Goal: Task Accomplishment & Management: Manage account settings

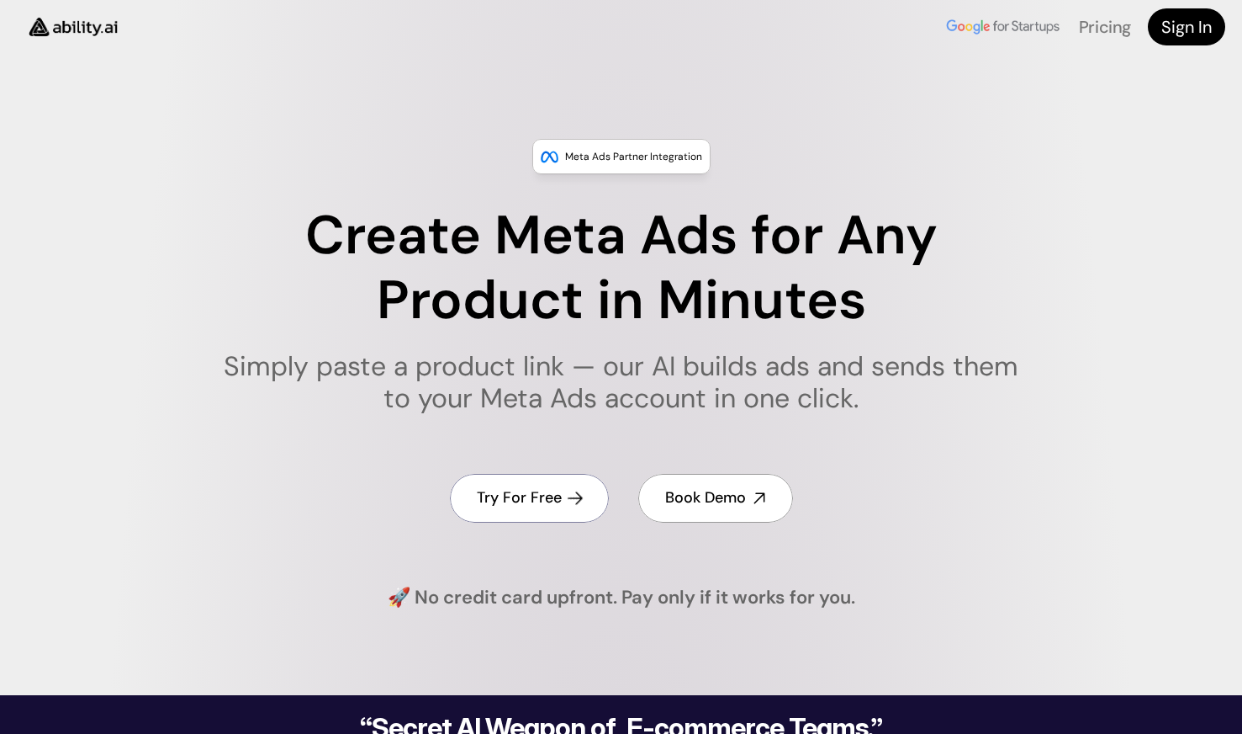
click at [578, 506] on link "Try For Free" at bounding box center [529, 498] width 159 height 48
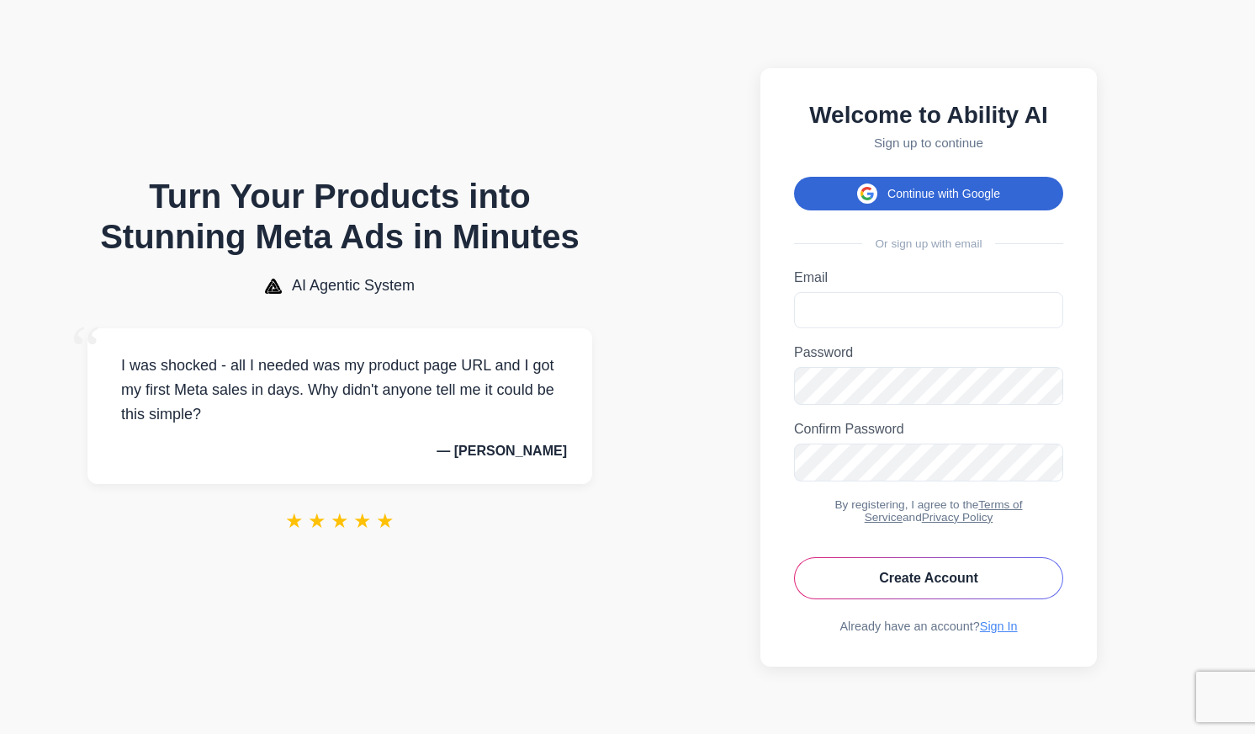
click at [918, 180] on button "Continue with Google" at bounding box center [928, 194] width 269 height 34
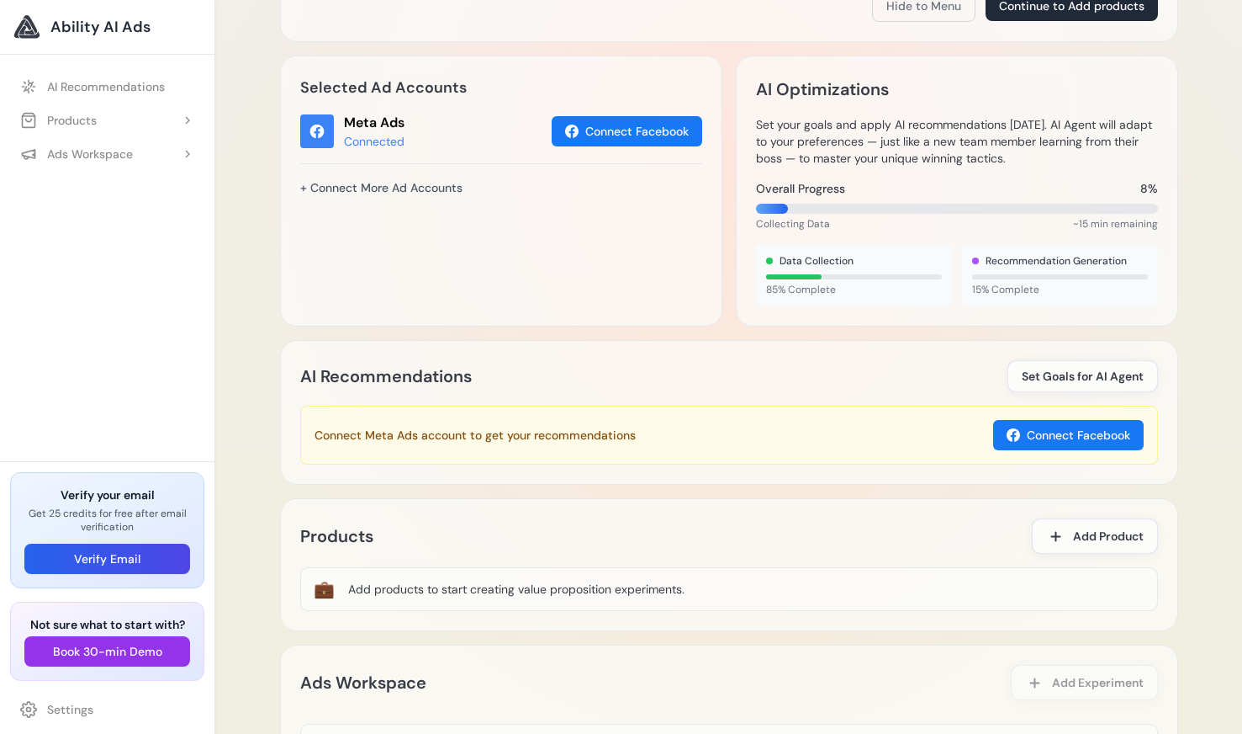
scroll to position [587, 0]
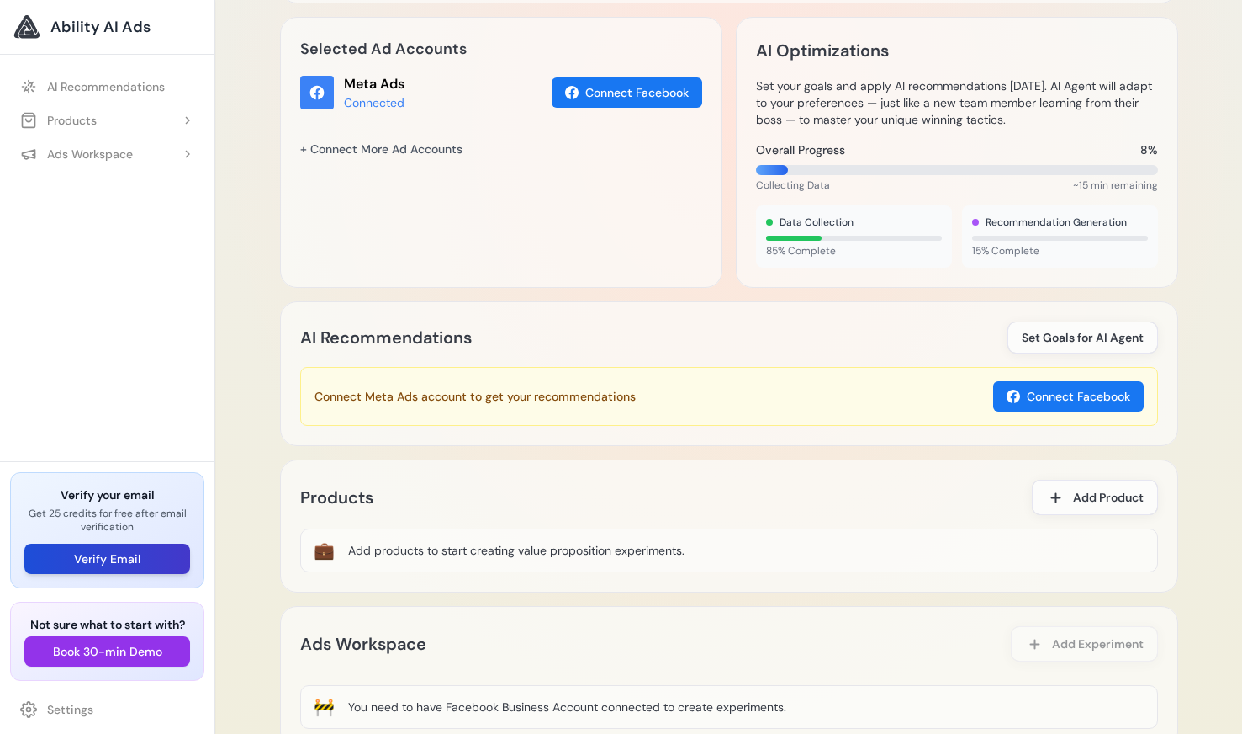
click at [160, 554] on button "Verify Email" at bounding box center [107, 558] width 166 height 30
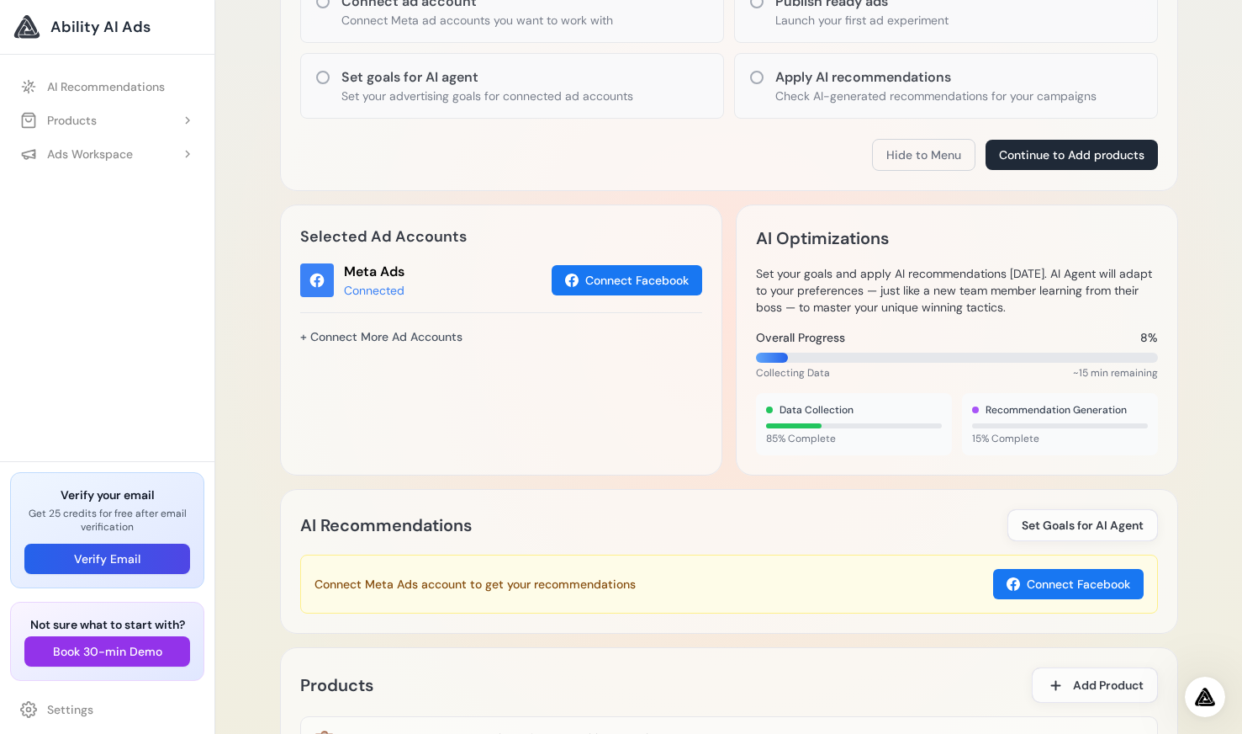
scroll to position [0, 0]
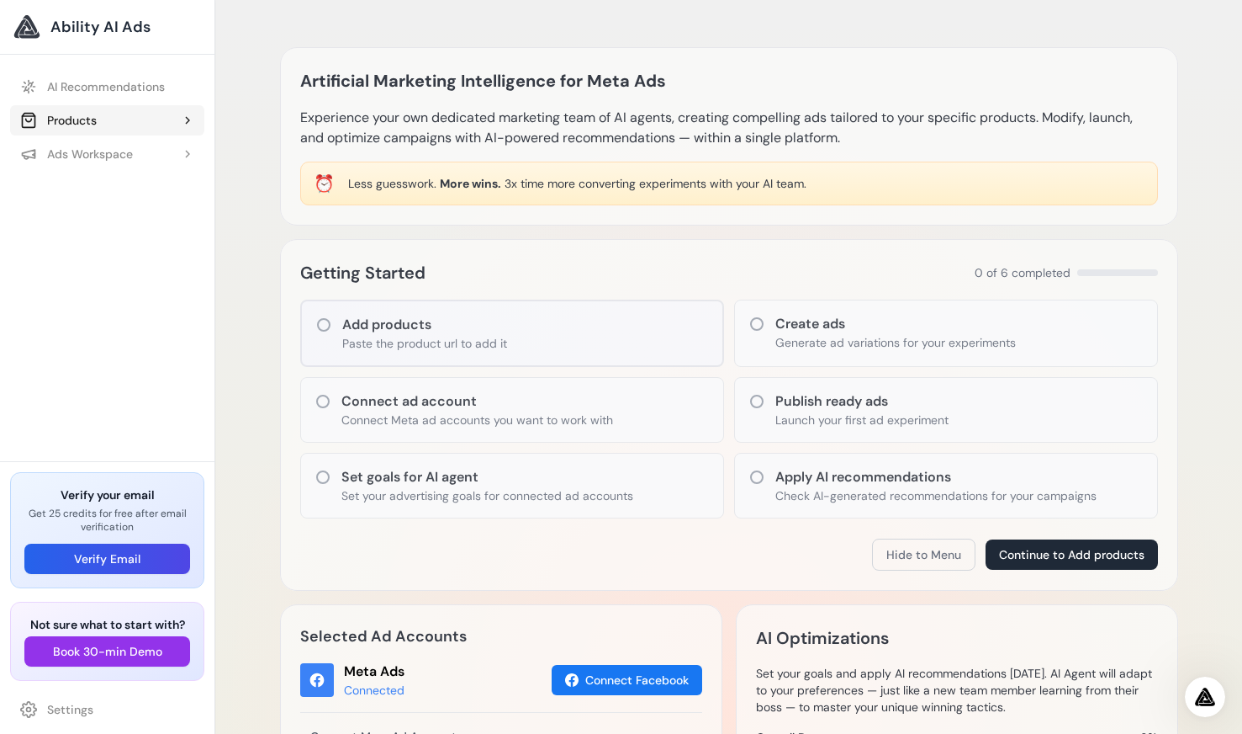
click at [170, 117] on button "Products" at bounding box center [107, 120] width 194 height 30
click at [156, 191] on button "Ads Workspace" at bounding box center [107, 191] width 194 height 30
click at [130, 278] on div "AI Recommendations Products Add Product" at bounding box center [107, 261] width 215 height 400
click at [699, 268] on div "Getting Started 0 of 6 completed" at bounding box center [729, 272] width 858 height 27
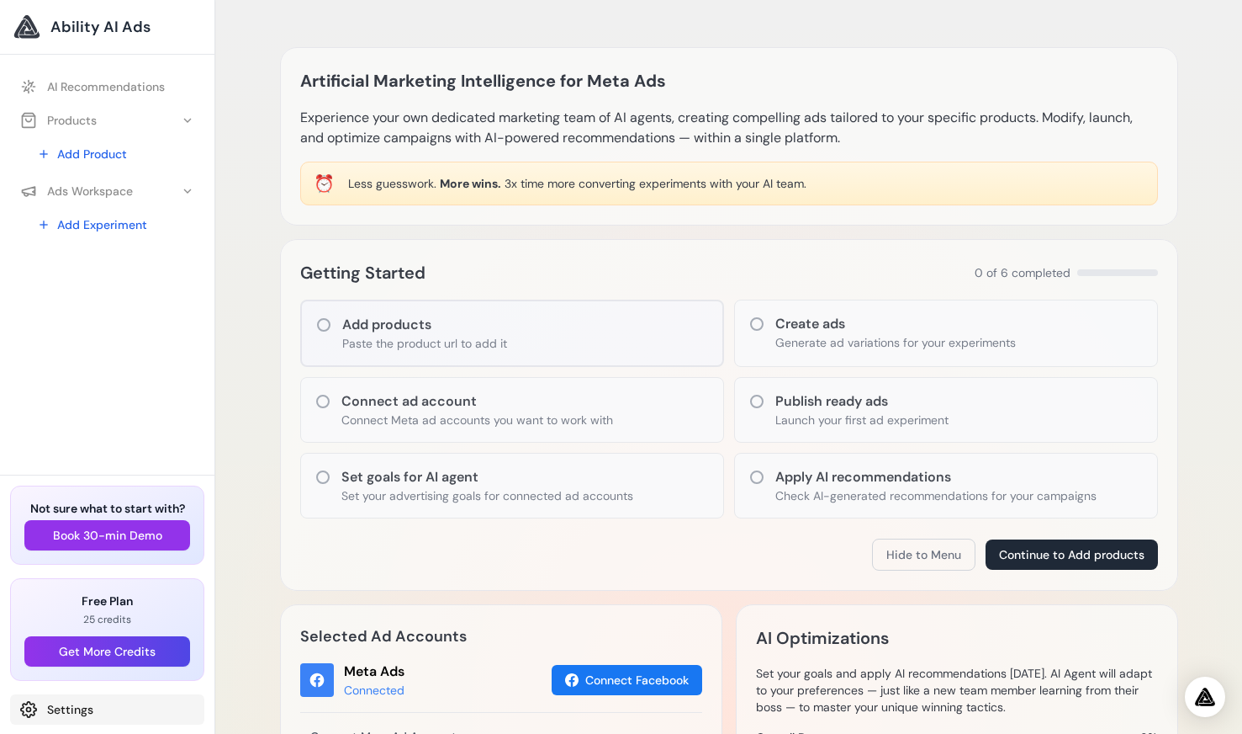
click at [45, 712] on link "Settings" at bounding box center [107, 709] width 194 height 30
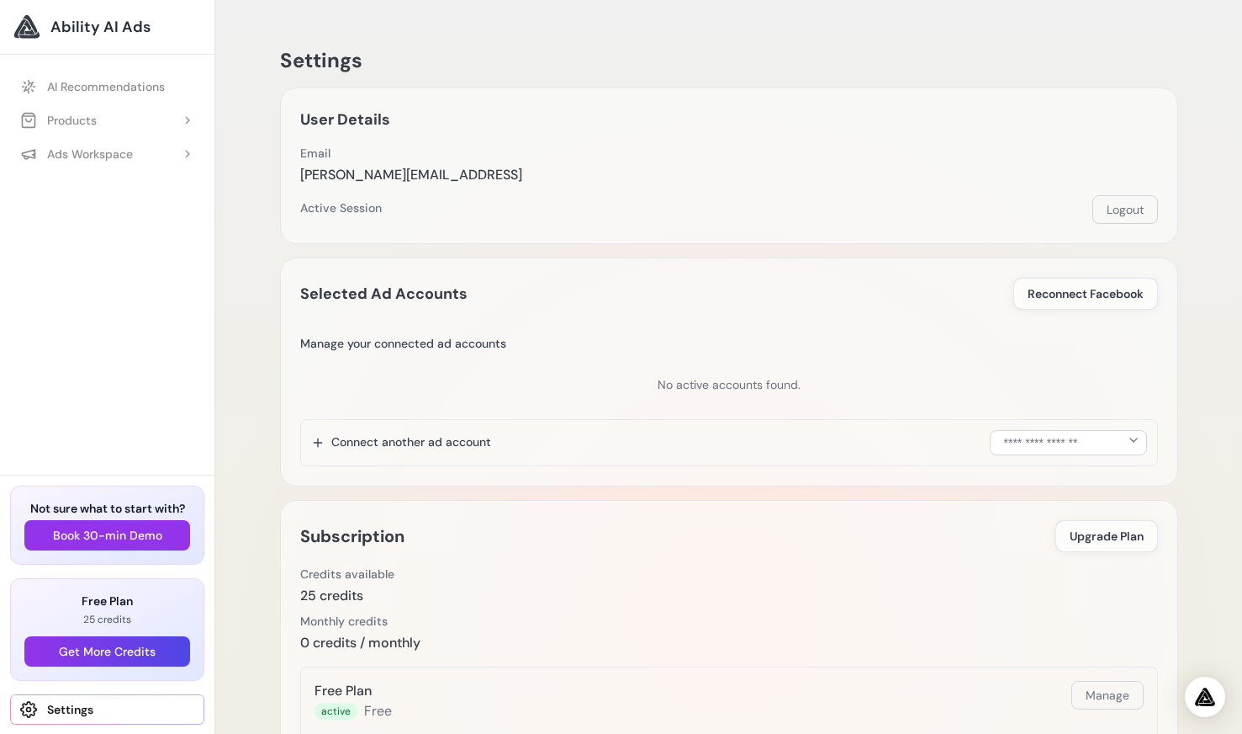
click at [521, 598] on div "Credits available 25 credits" at bounding box center [729, 585] width 858 height 40
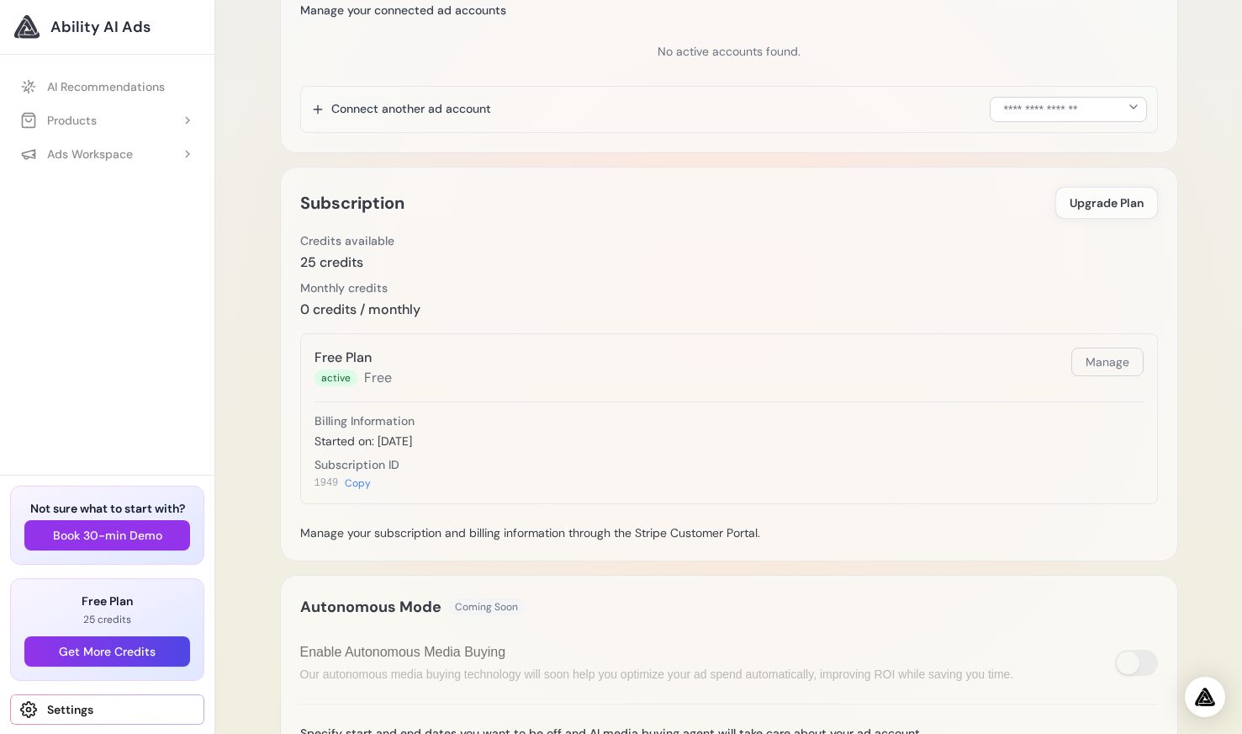
scroll to position [334, 0]
click at [185, 119] on icon at bounding box center [187, 120] width 13 height 13
click at [135, 190] on button "Ads Workspace" at bounding box center [107, 191] width 194 height 30
click at [108, 309] on div "AI Recommendations Products Add Product" at bounding box center [107, 267] width 215 height 413
click at [94, 160] on link "Add Product" at bounding box center [115, 154] width 177 height 30
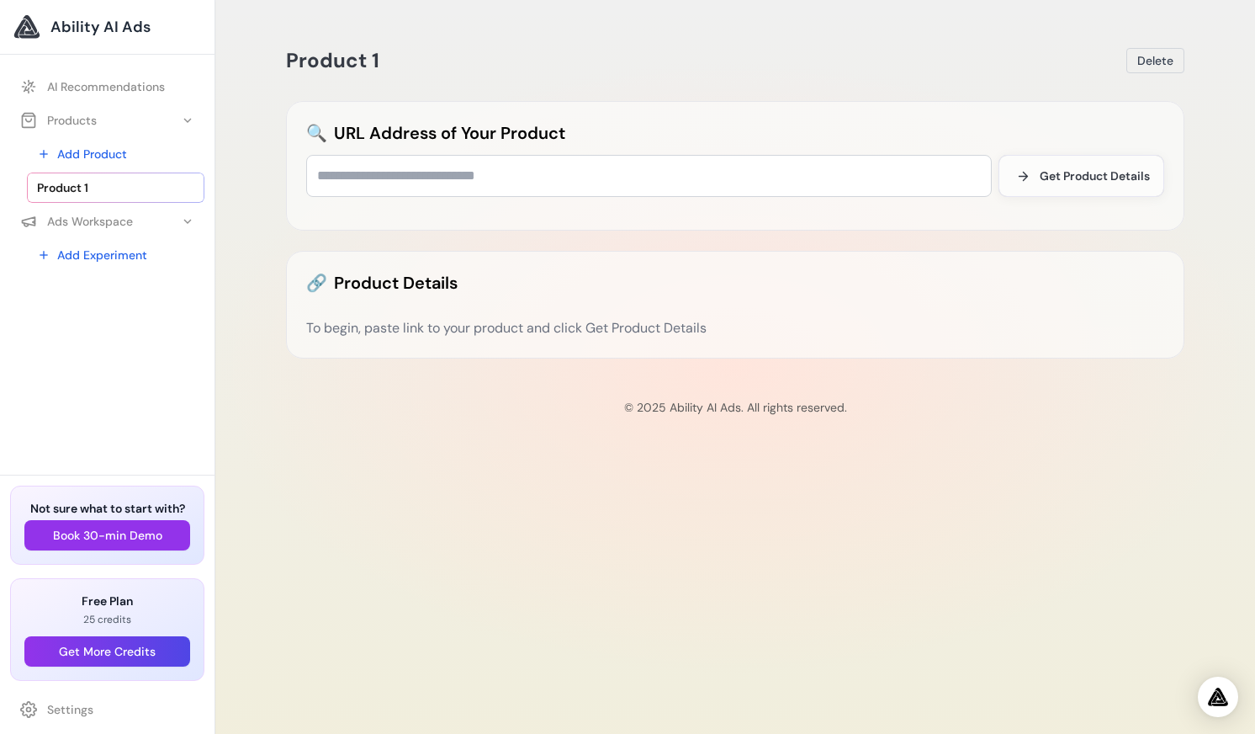
click at [288, 482] on div "Product 1 Delete 🔍 URL Address of Your Product Get Product Details 🔗 Product De…" at bounding box center [735, 367] width 1040 height 734
